Goal: Find specific page/section: Find specific page/section

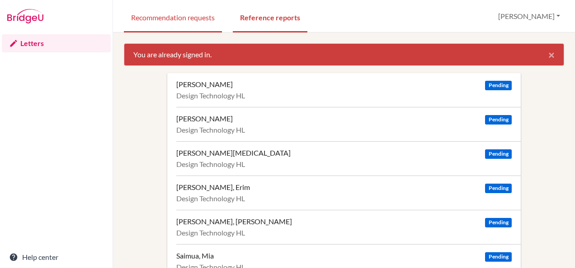
click at [167, 20] on link "Recommendation requests" at bounding box center [173, 16] width 98 height 31
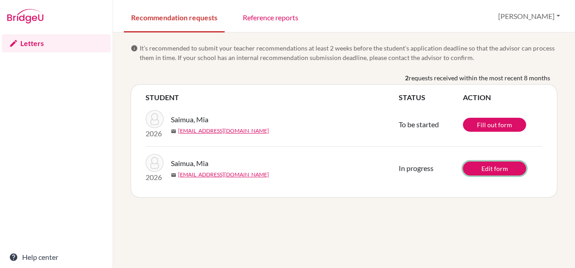
click at [484, 169] on link "Edit form" at bounding box center [494, 169] width 63 height 14
click at [244, 22] on link "Reference reports" at bounding box center [270, 16] width 70 height 31
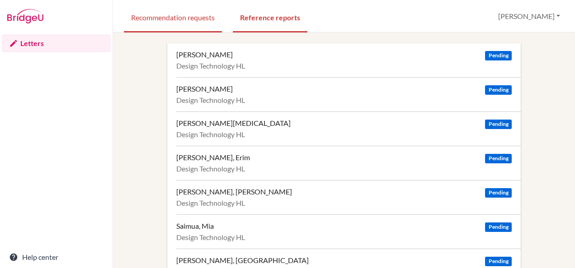
click at [195, 21] on link "Recommendation requests" at bounding box center [173, 16] width 98 height 31
